Goal: Task Accomplishment & Management: Manage account settings

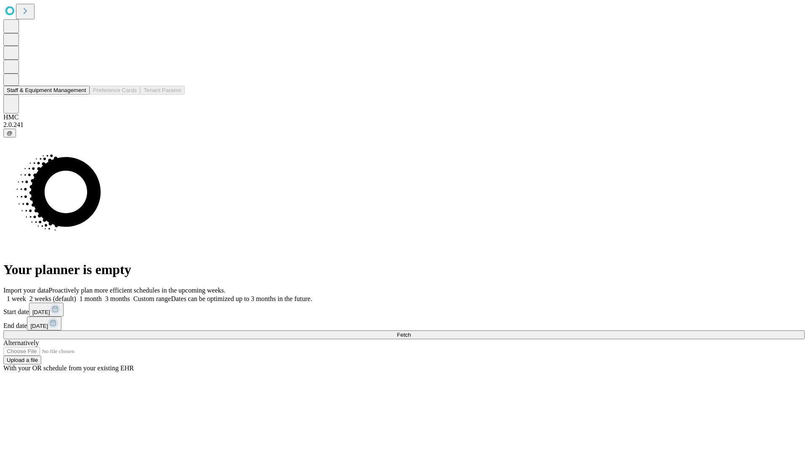
click at [79, 95] on button "Staff & Equipment Management" at bounding box center [46, 90] width 86 height 9
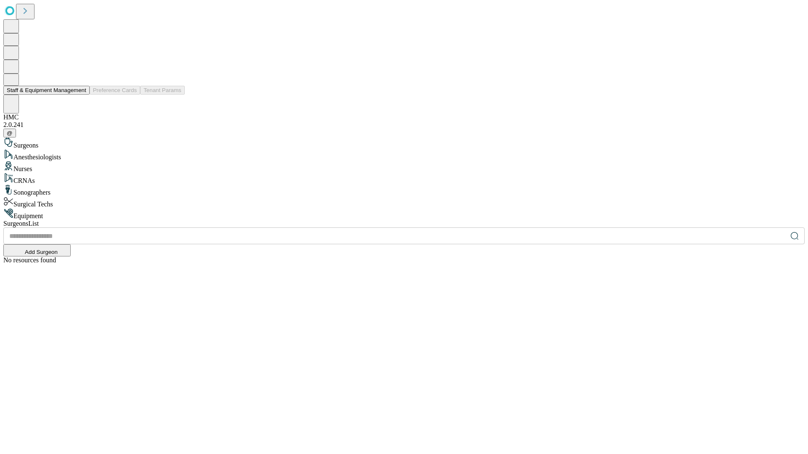
click at [80, 95] on button "Staff & Equipment Management" at bounding box center [46, 90] width 86 height 9
